Goal: Find specific page/section: Find specific page/section

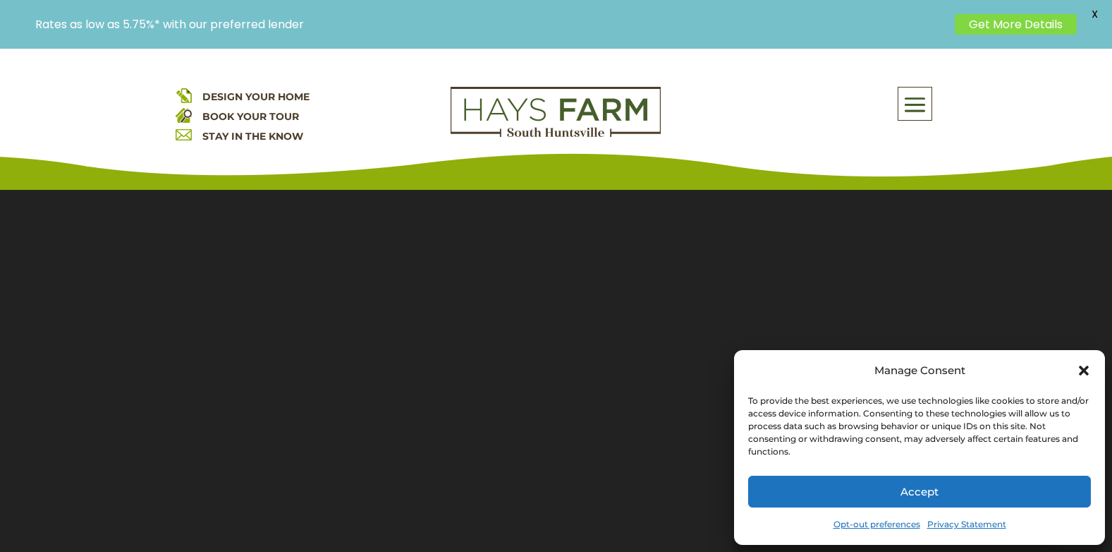
click at [1085, 375] on icon "Close dialog" at bounding box center [1084, 370] width 14 height 14
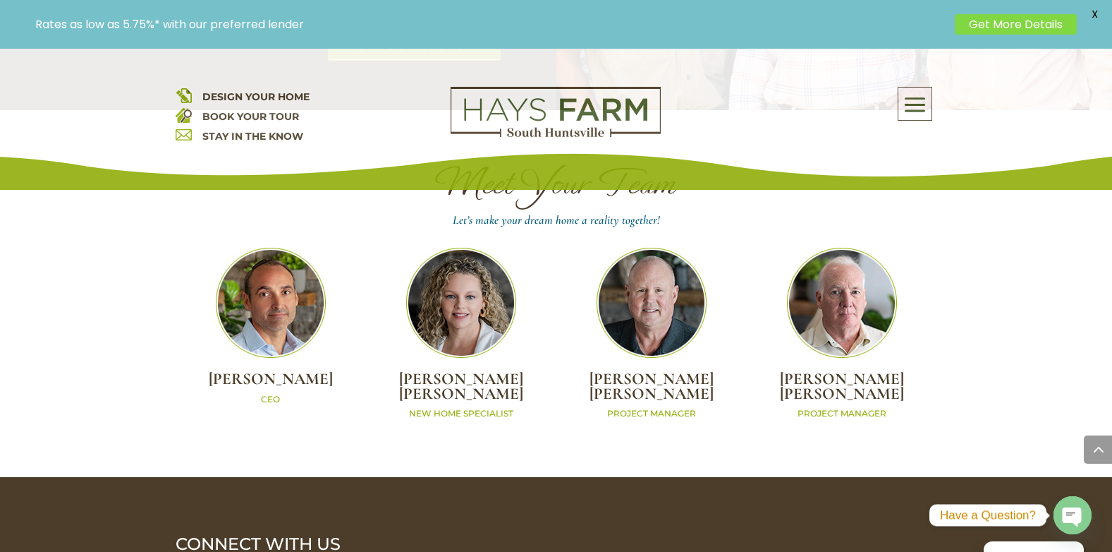
scroll to position [3963, 0]
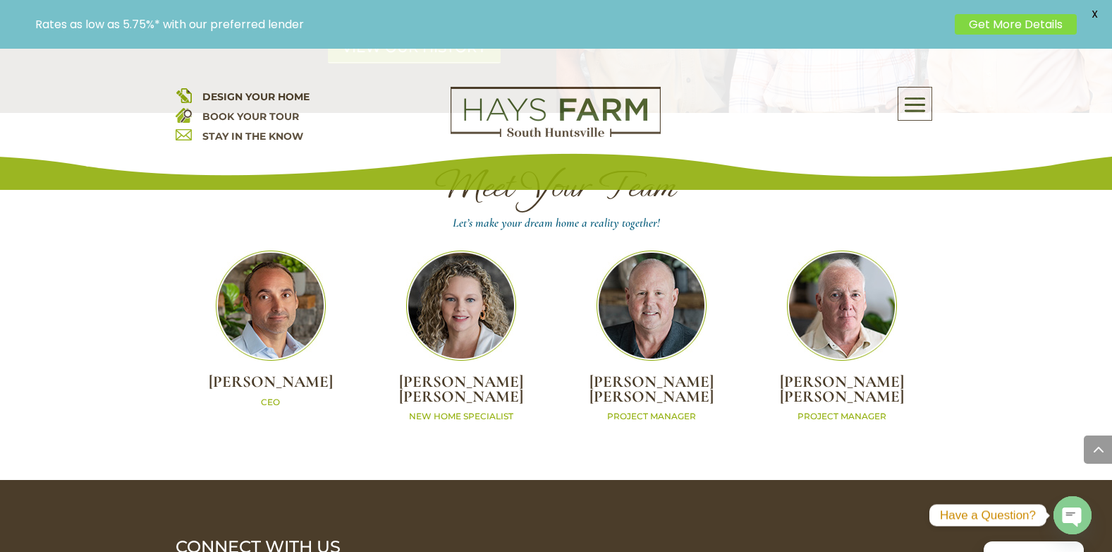
click at [917, 109] on span at bounding box center [915, 105] width 33 height 32
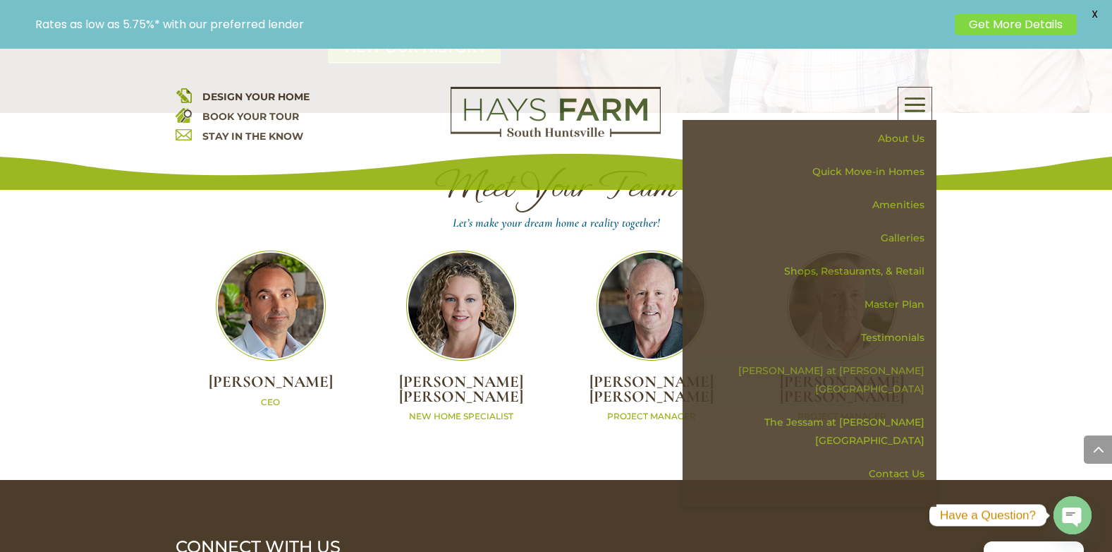
click at [882, 375] on link "[PERSON_NAME] at [PERSON_NAME][GEOGRAPHIC_DATA]" at bounding box center [815, 379] width 244 height 51
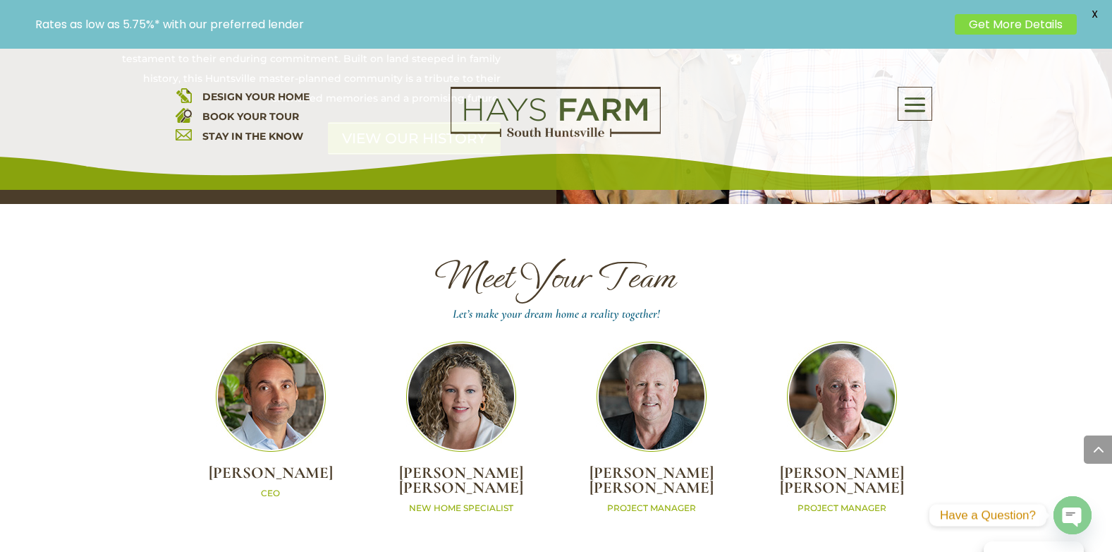
scroll to position [3756, 0]
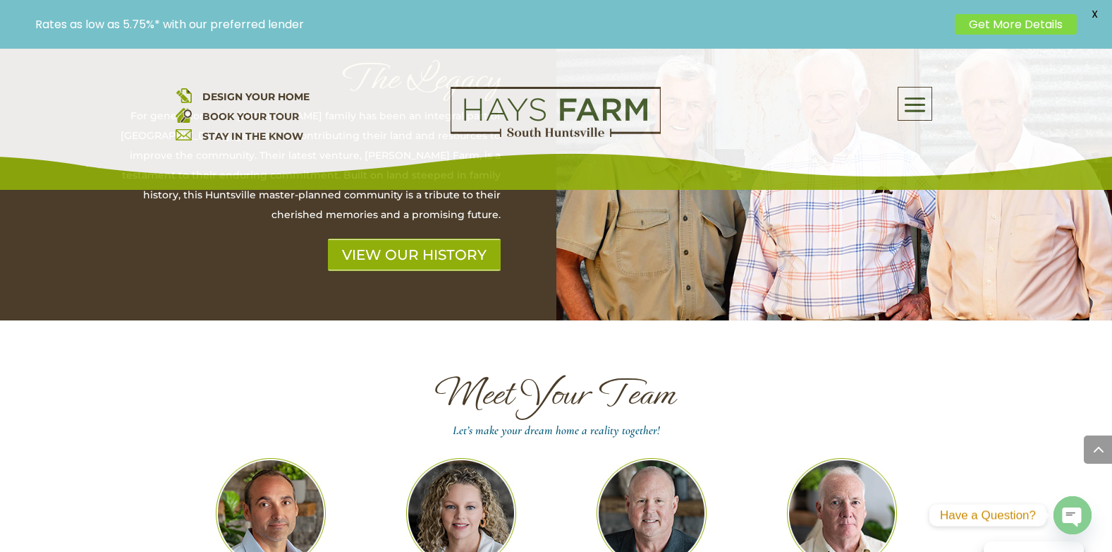
click at [918, 120] on span at bounding box center [915, 105] width 33 height 32
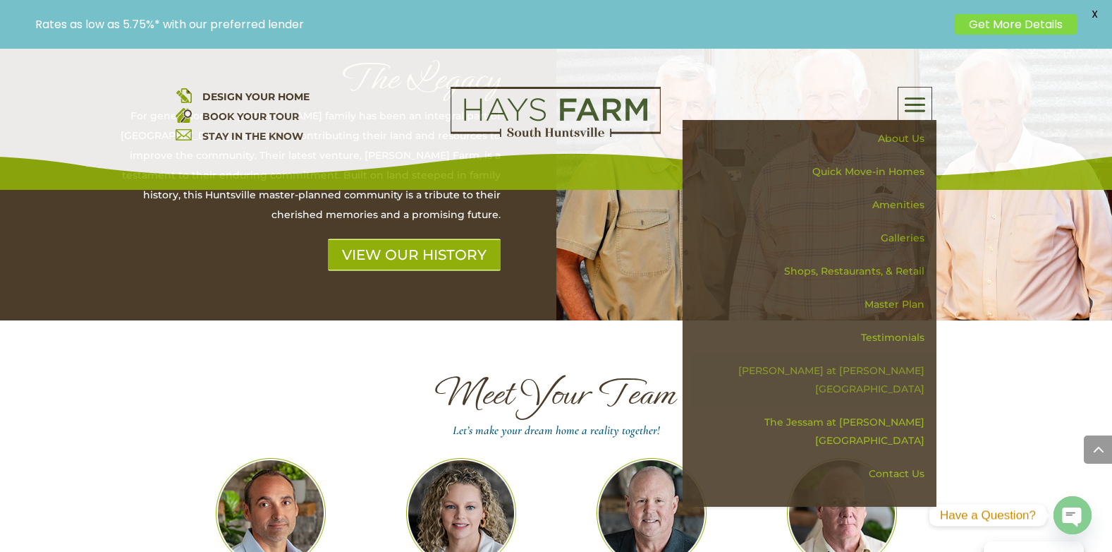
click at [887, 365] on link "[PERSON_NAME] at [PERSON_NAME][GEOGRAPHIC_DATA]" at bounding box center [815, 379] width 244 height 51
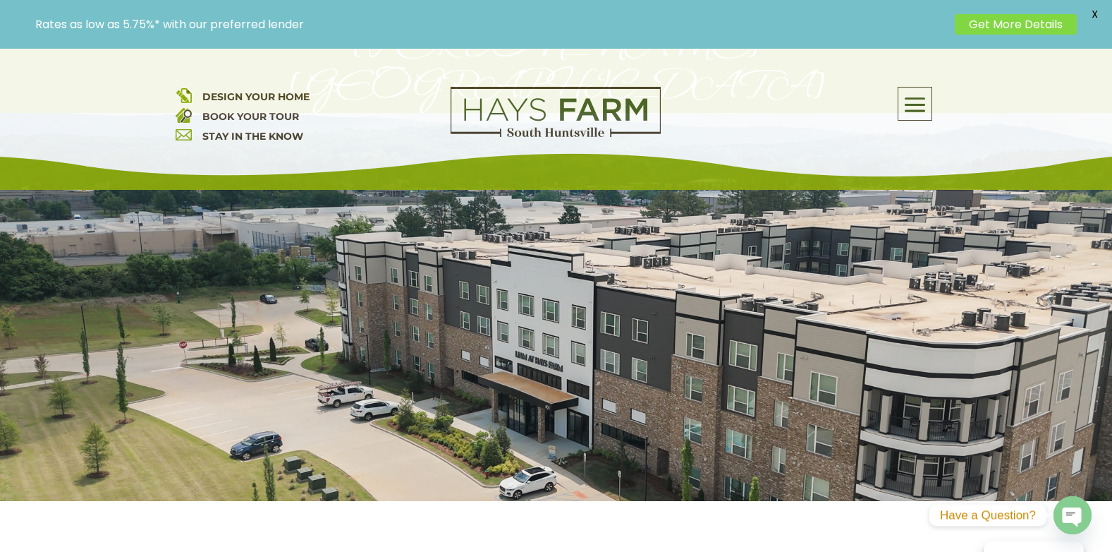
scroll to position [212, 0]
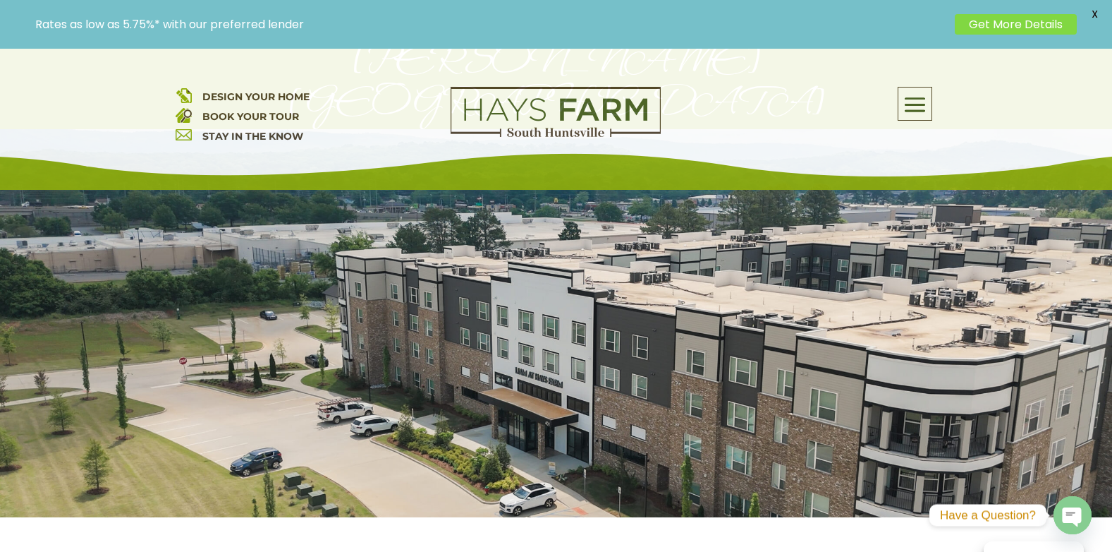
click at [922, 111] on span at bounding box center [915, 105] width 33 height 32
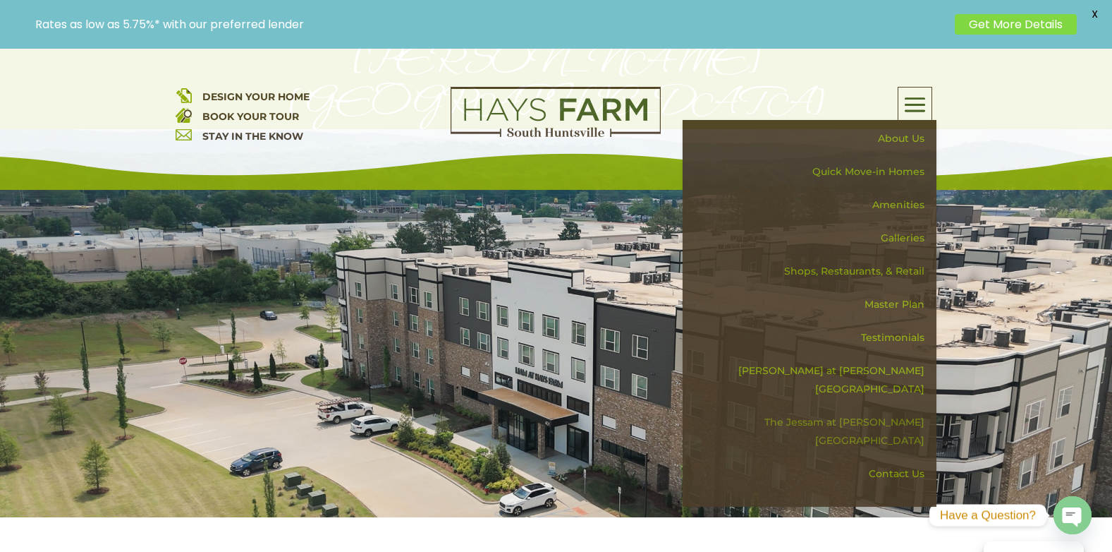
click at [889, 406] on link "The Jessam at [PERSON_NAME][GEOGRAPHIC_DATA]" at bounding box center [815, 431] width 244 height 51
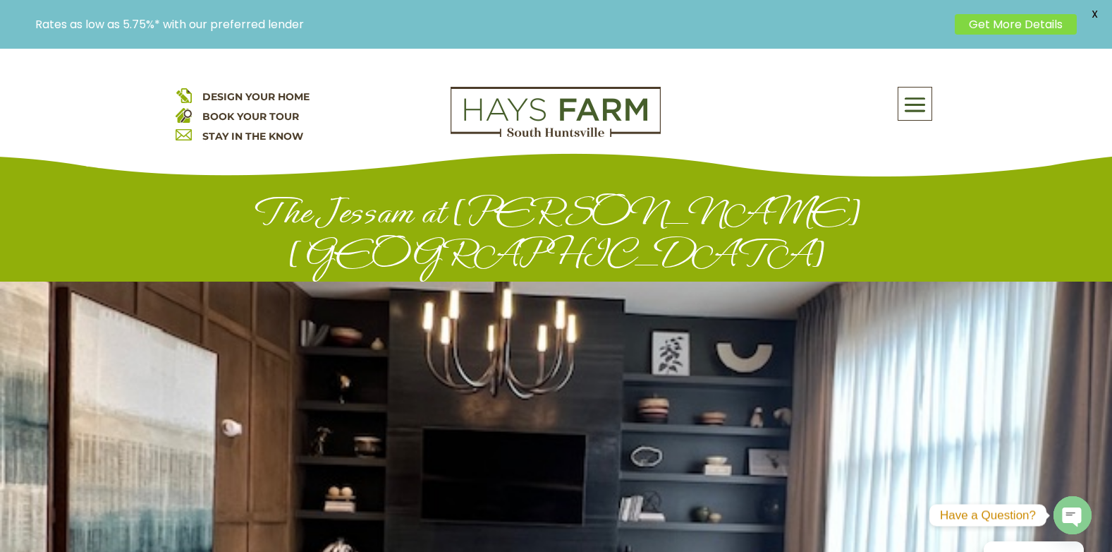
click at [912, 104] on span at bounding box center [915, 105] width 33 height 32
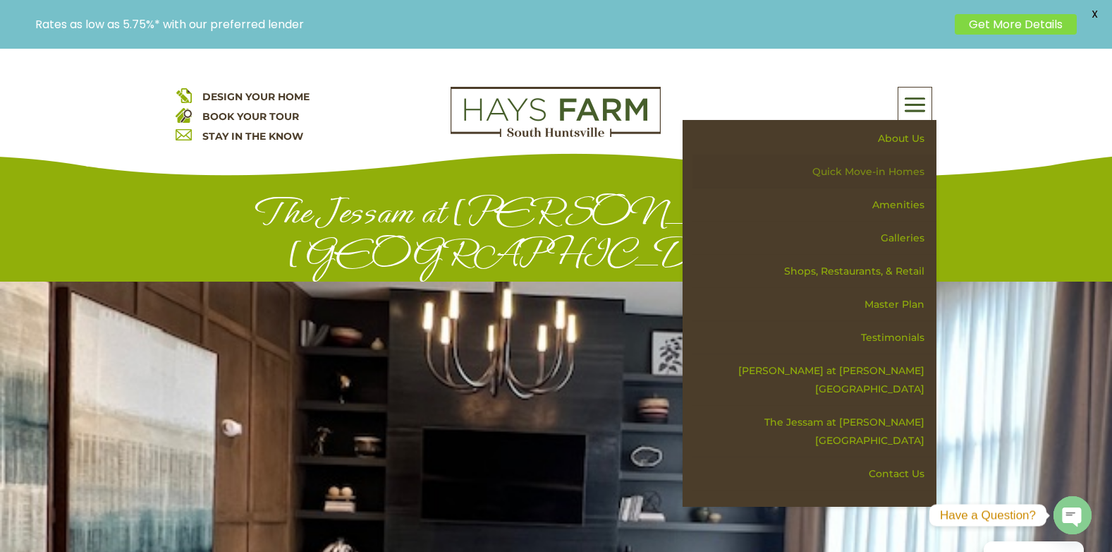
click at [886, 174] on link "Quick Move-in Homes" at bounding box center [815, 171] width 244 height 33
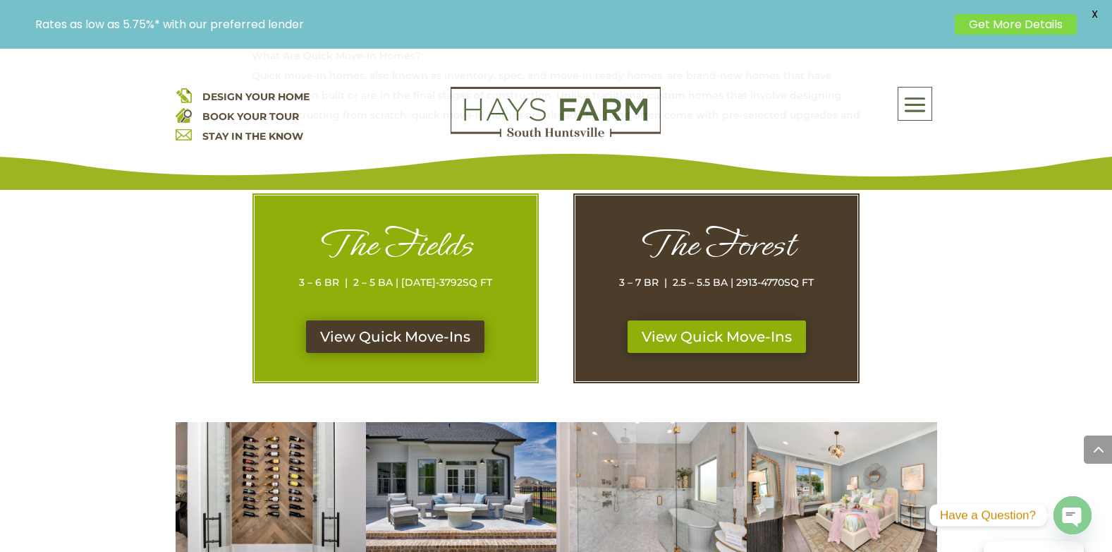
scroll to position [705, 0]
click at [722, 339] on link "View Quick Move-Ins" at bounding box center [717, 337] width 188 height 32
